Goal: Task Accomplishment & Management: Use online tool/utility

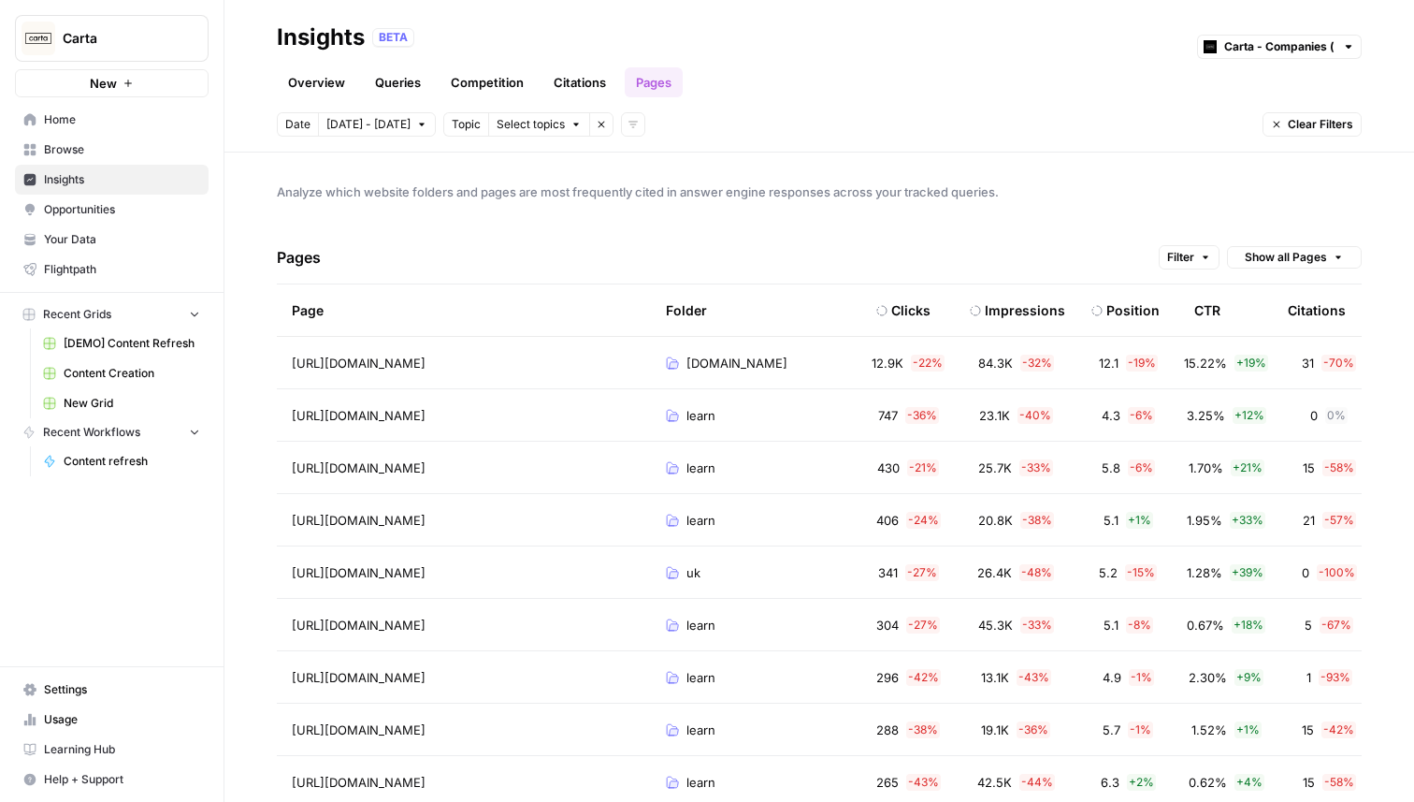
click at [599, 122] on icon "button" at bounding box center [602, 125] width 7 height 7
click at [443, 126] on button "Add filters" at bounding box center [455, 124] width 24 height 24
click at [466, 166] on span "Topic" at bounding box center [469, 165] width 32 height 19
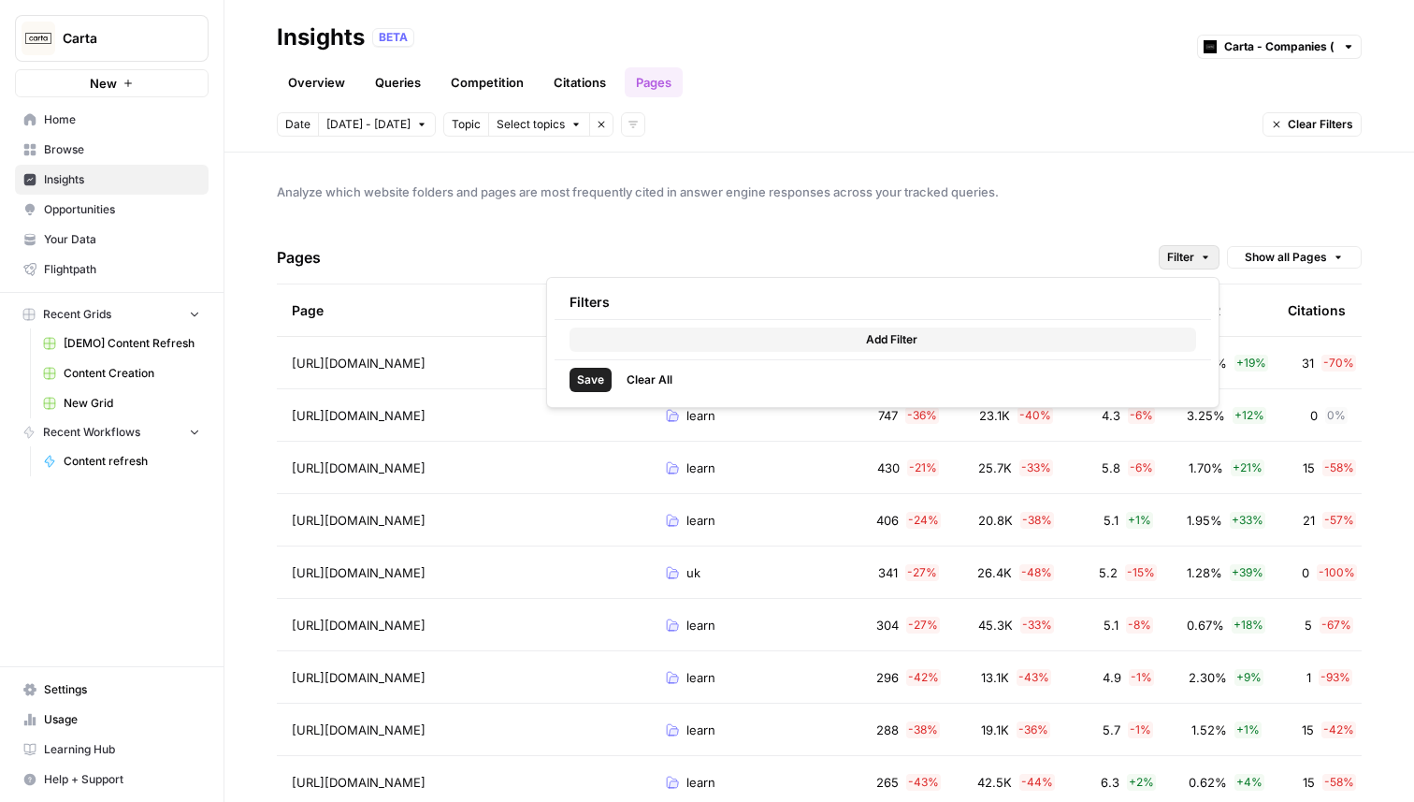
click at [1188, 247] on button "Filter" at bounding box center [1189, 257] width 61 height 24
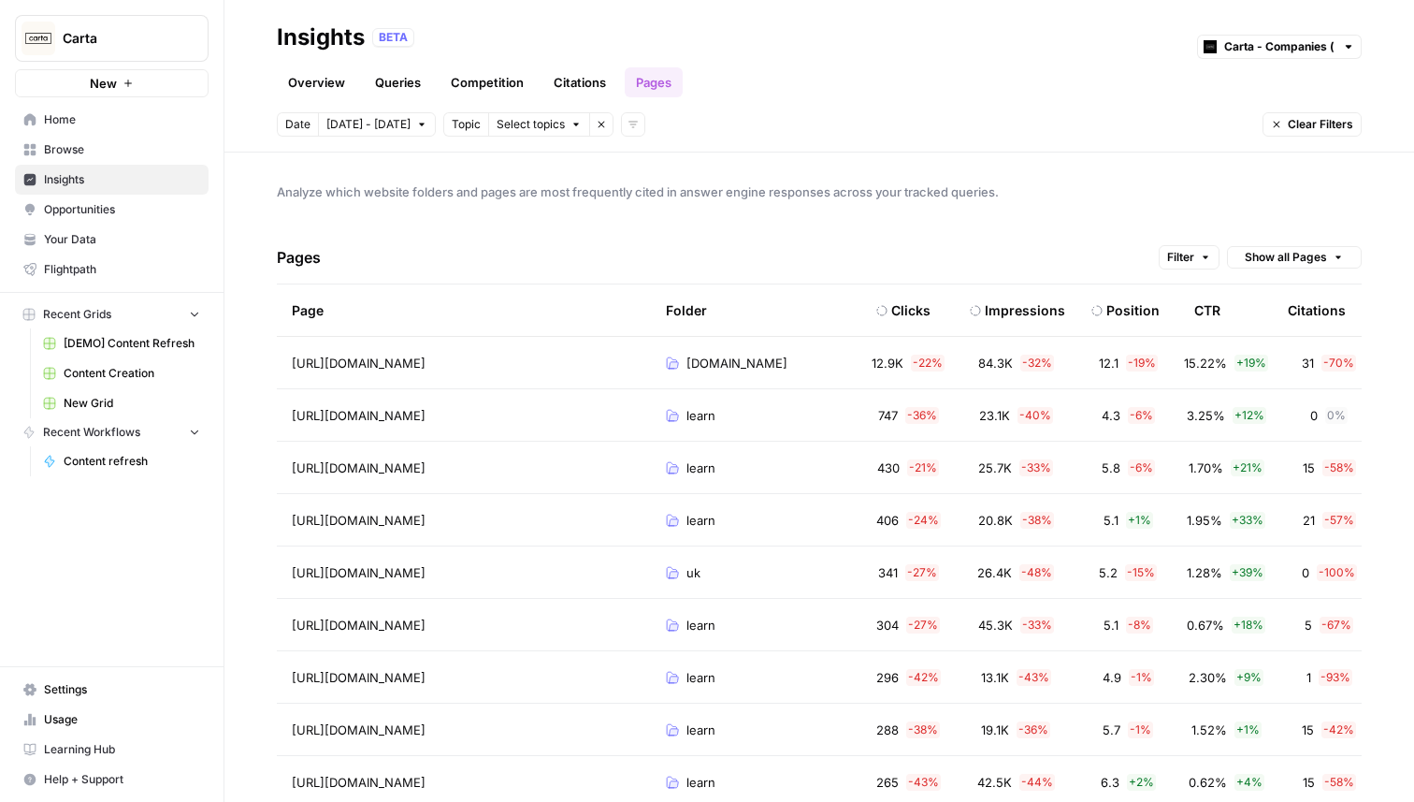
click at [749, 185] on span "Analyze which website folders and pages are most frequently cited in answer eng…" at bounding box center [819, 191] width 1085 height 19
click at [1180, 250] on span "Filter" at bounding box center [1180, 257] width 27 height 17
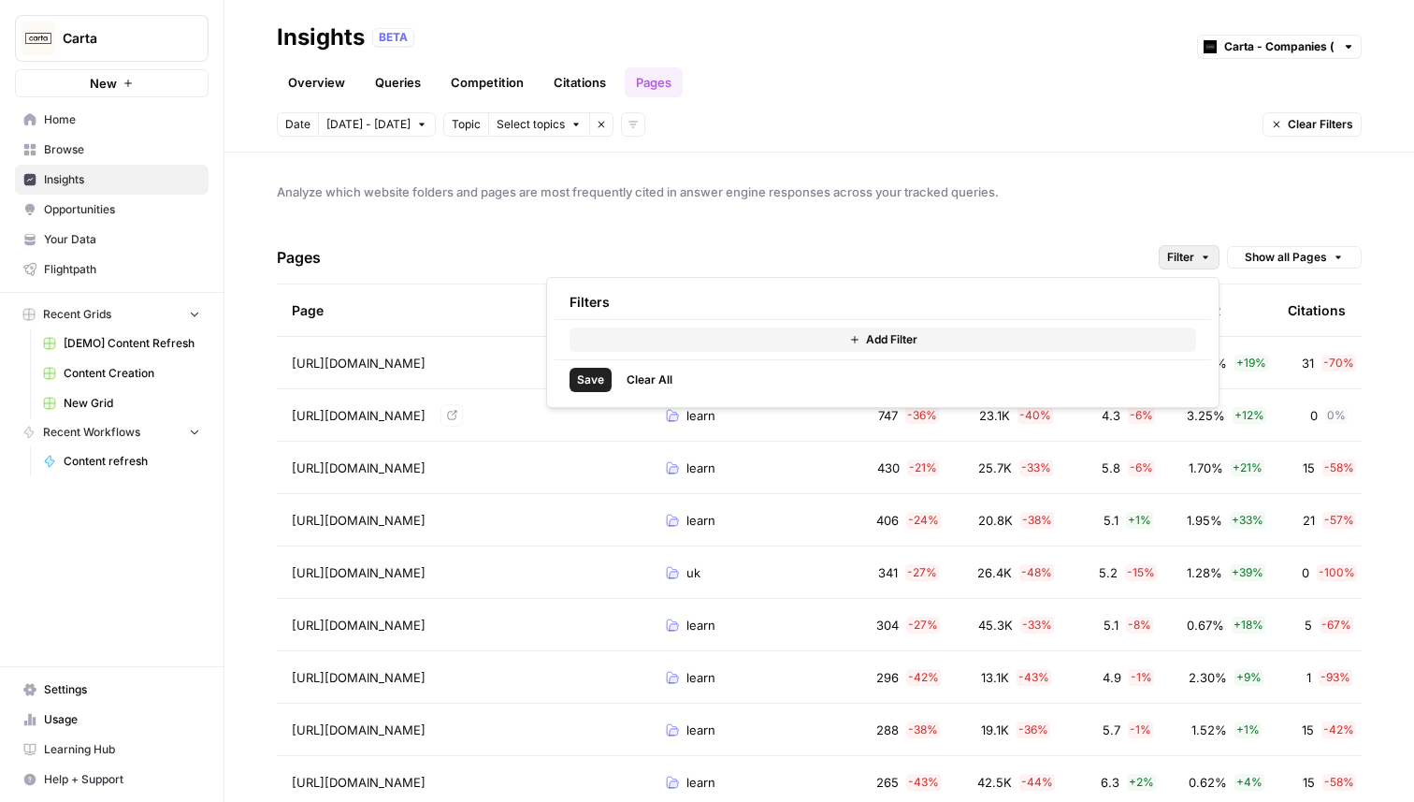
click at [818, 196] on span "Analyze which website folders and pages are most frequently cited in answer eng…" at bounding box center [819, 191] width 1085 height 19
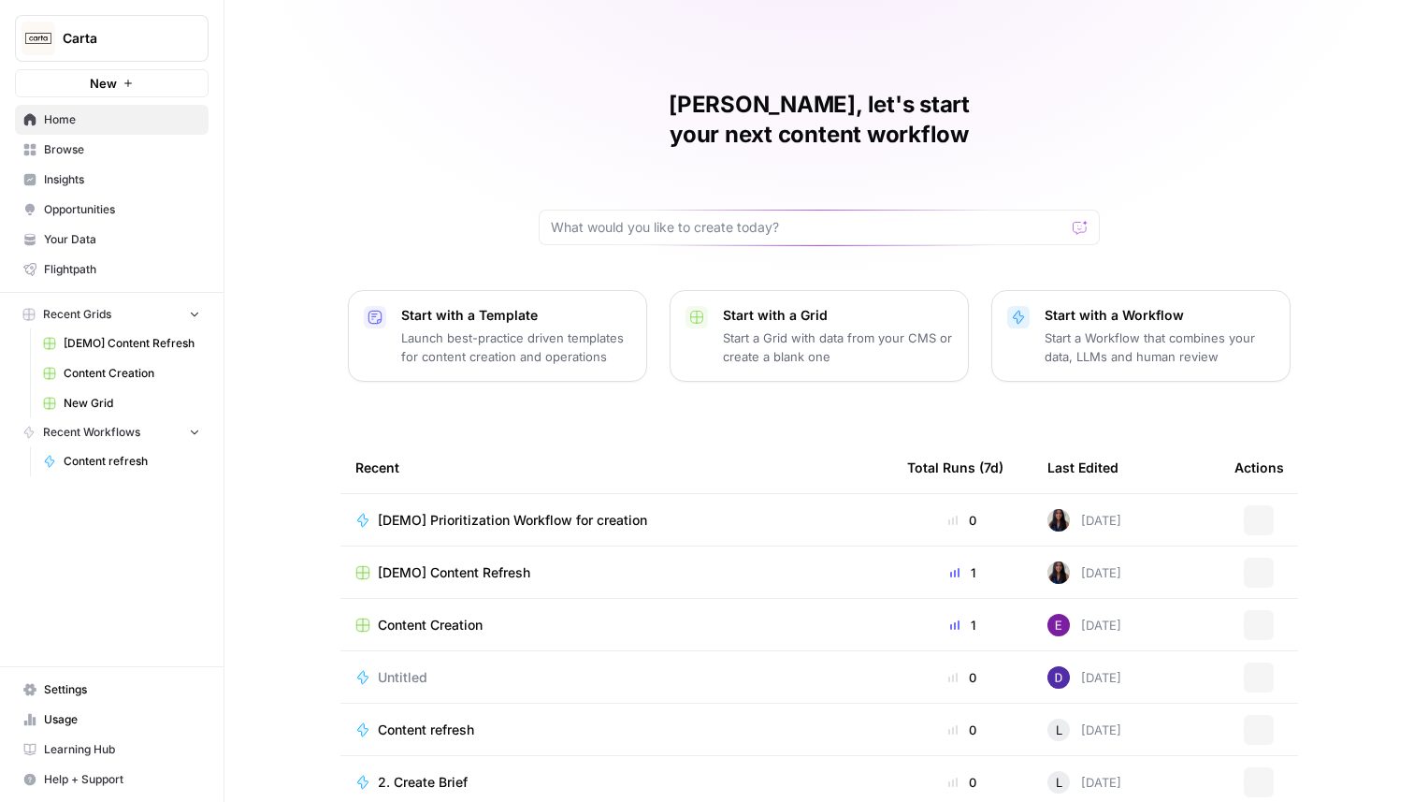
click at [149, 51] on button "Carta" at bounding box center [112, 38] width 194 height 47
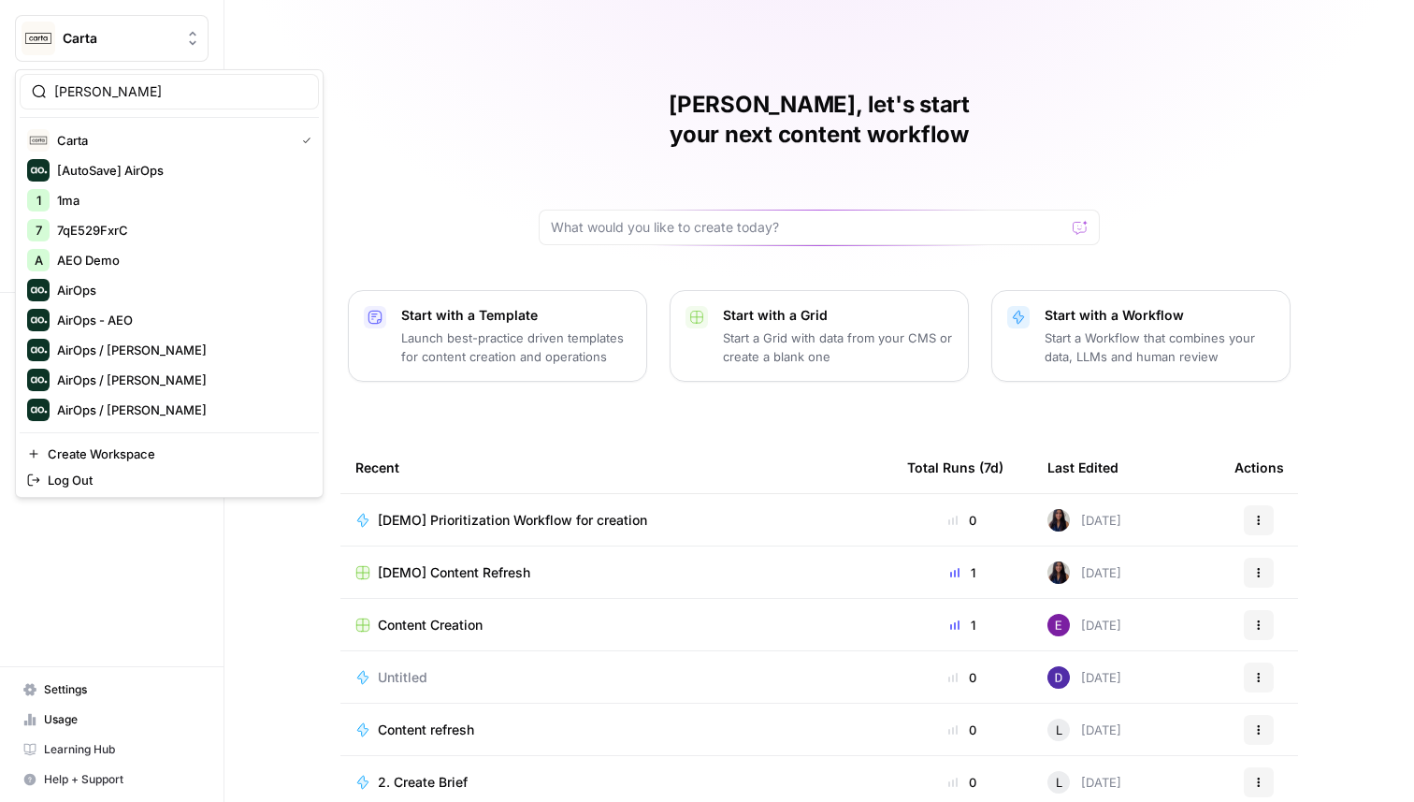
type input "[PERSON_NAME]"
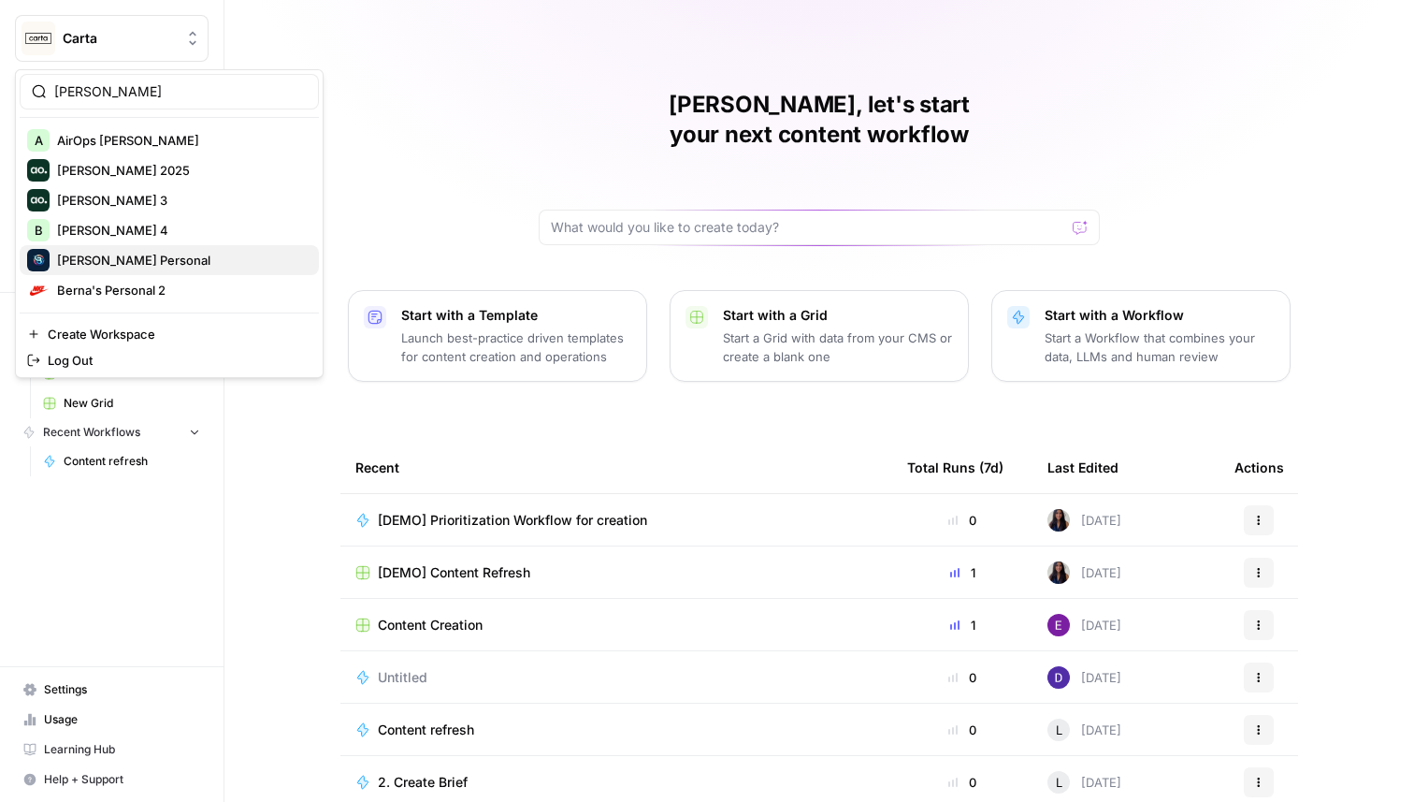
click at [118, 261] on span "[PERSON_NAME] Personal" at bounding box center [180, 260] width 247 height 19
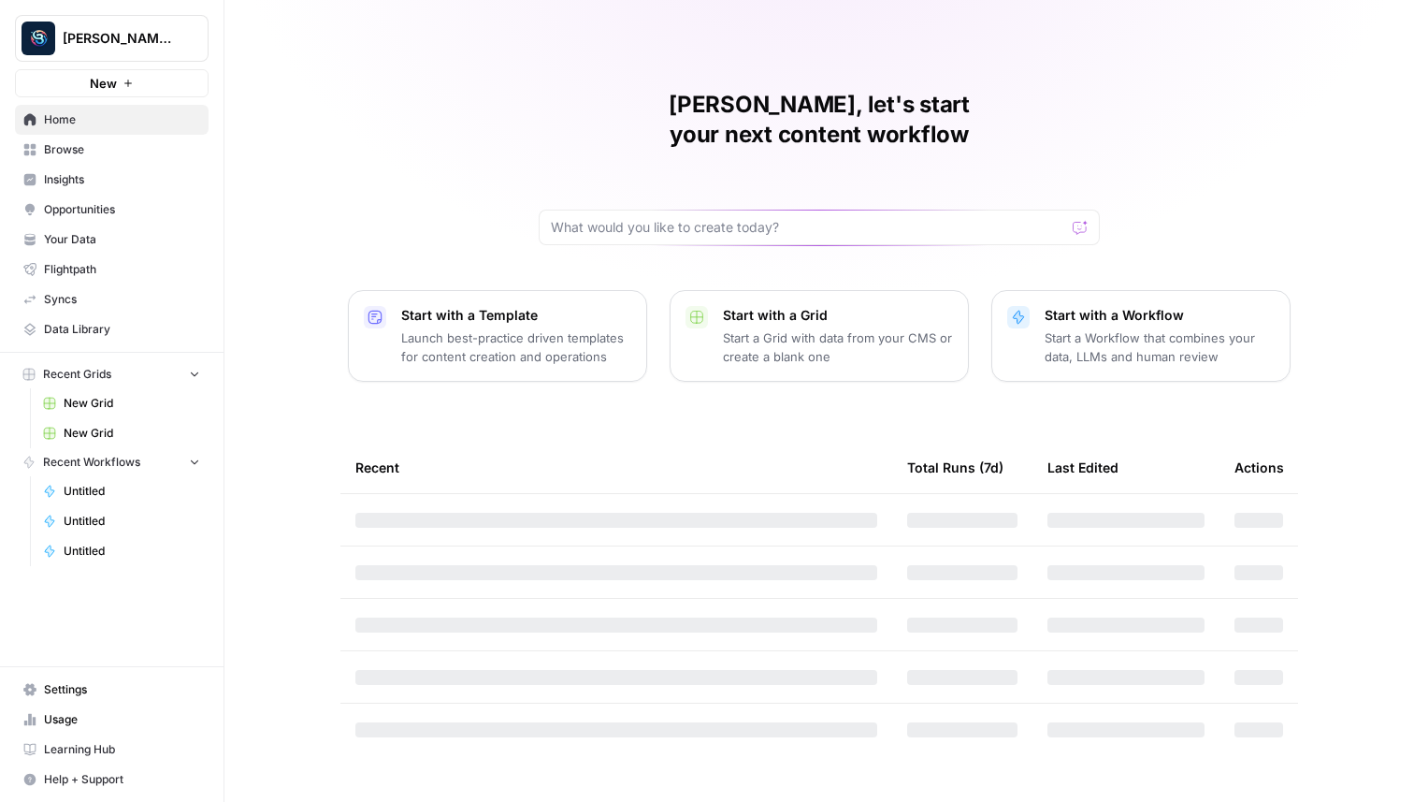
click at [147, 78] on button "New" at bounding box center [112, 83] width 194 height 28
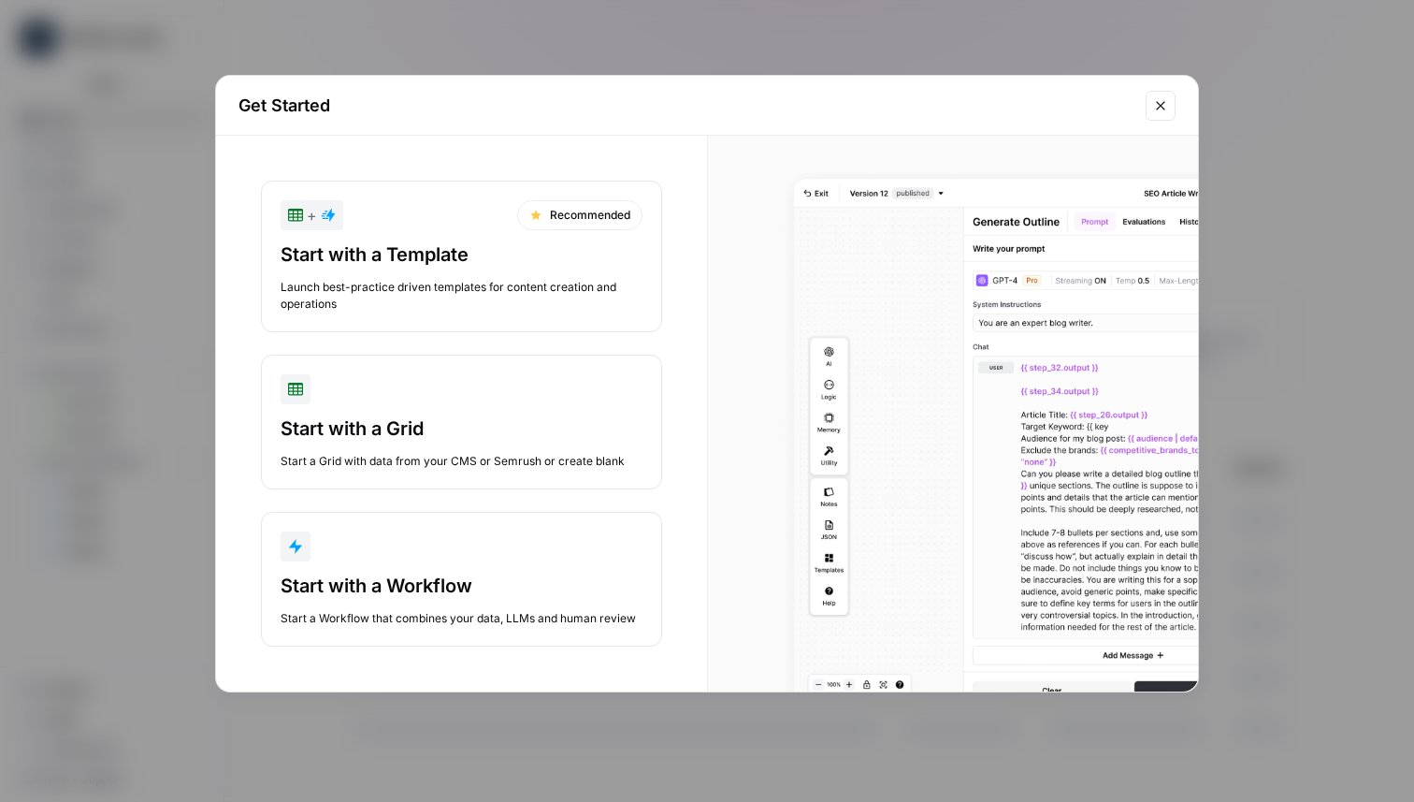
click at [384, 541] on div "button" at bounding box center [462, 546] width 362 height 30
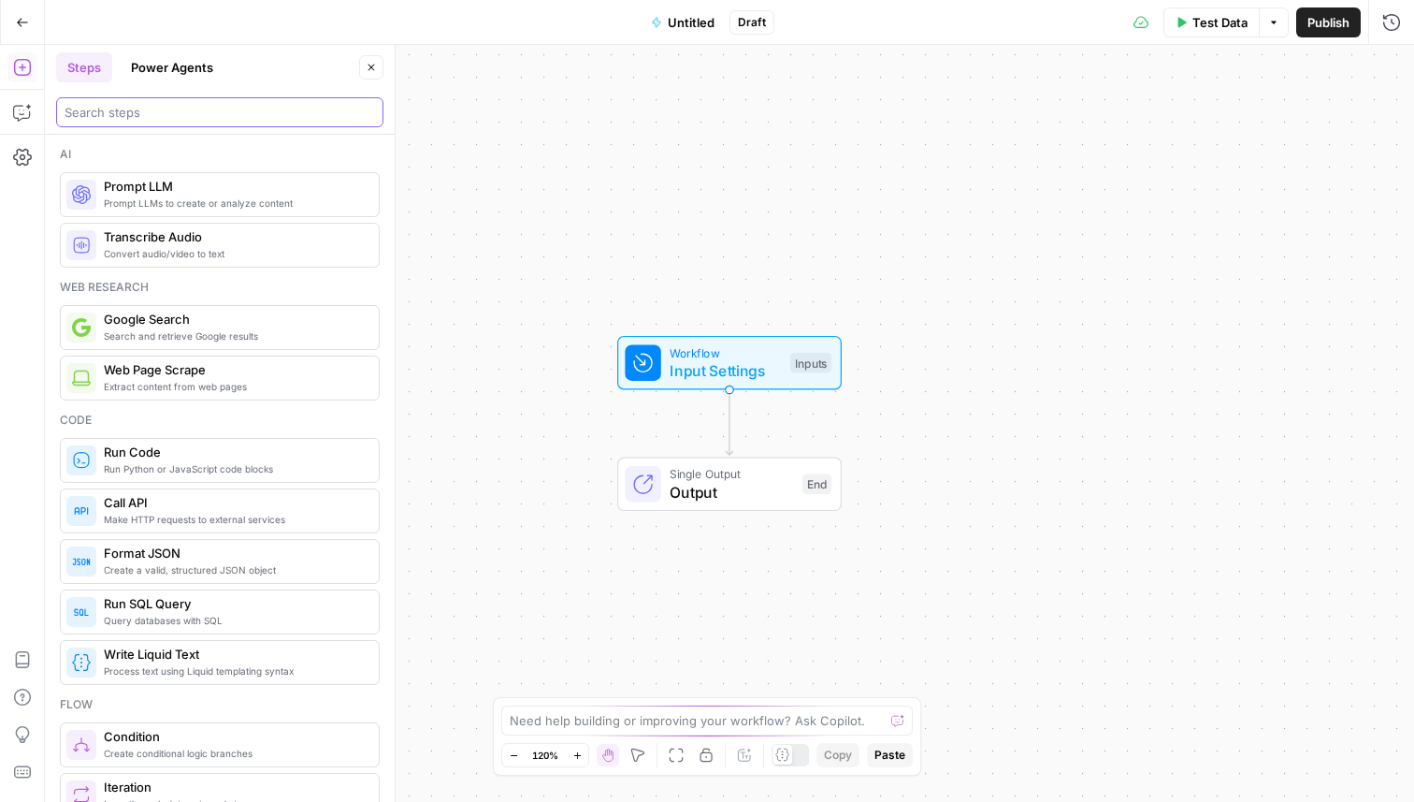
click at [138, 109] on input "search" at bounding box center [220, 112] width 311 height 19
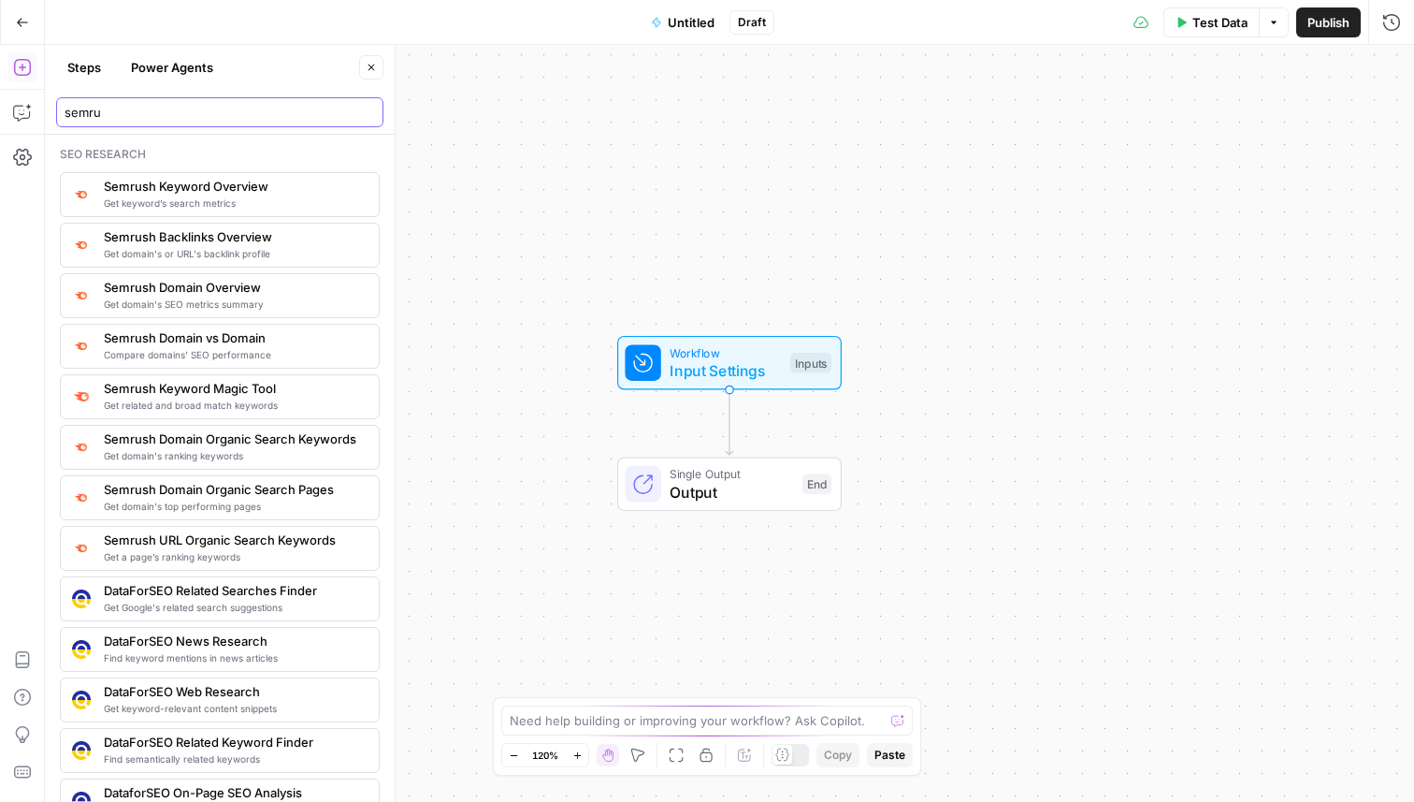
type input "semru"
click at [162, 196] on span "Get keyword’s search metrics" at bounding box center [234, 203] width 260 height 15
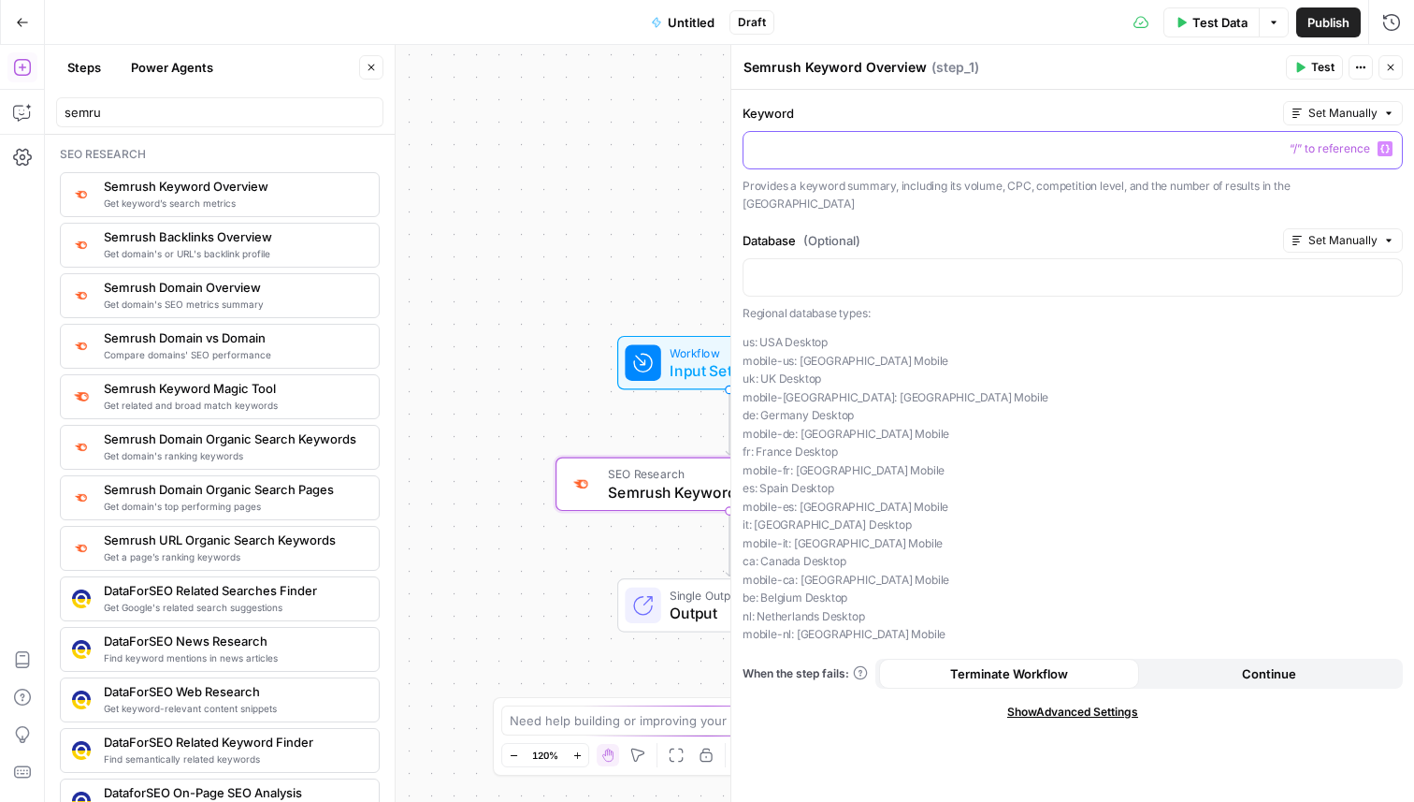
click at [905, 156] on p at bounding box center [1073, 148] width 636 height 19
click at [1318, 70] on span "Test" at bounding box center [1322, 67] width 23 height 17
